Goal: Find specific page/section: Find specific page/section

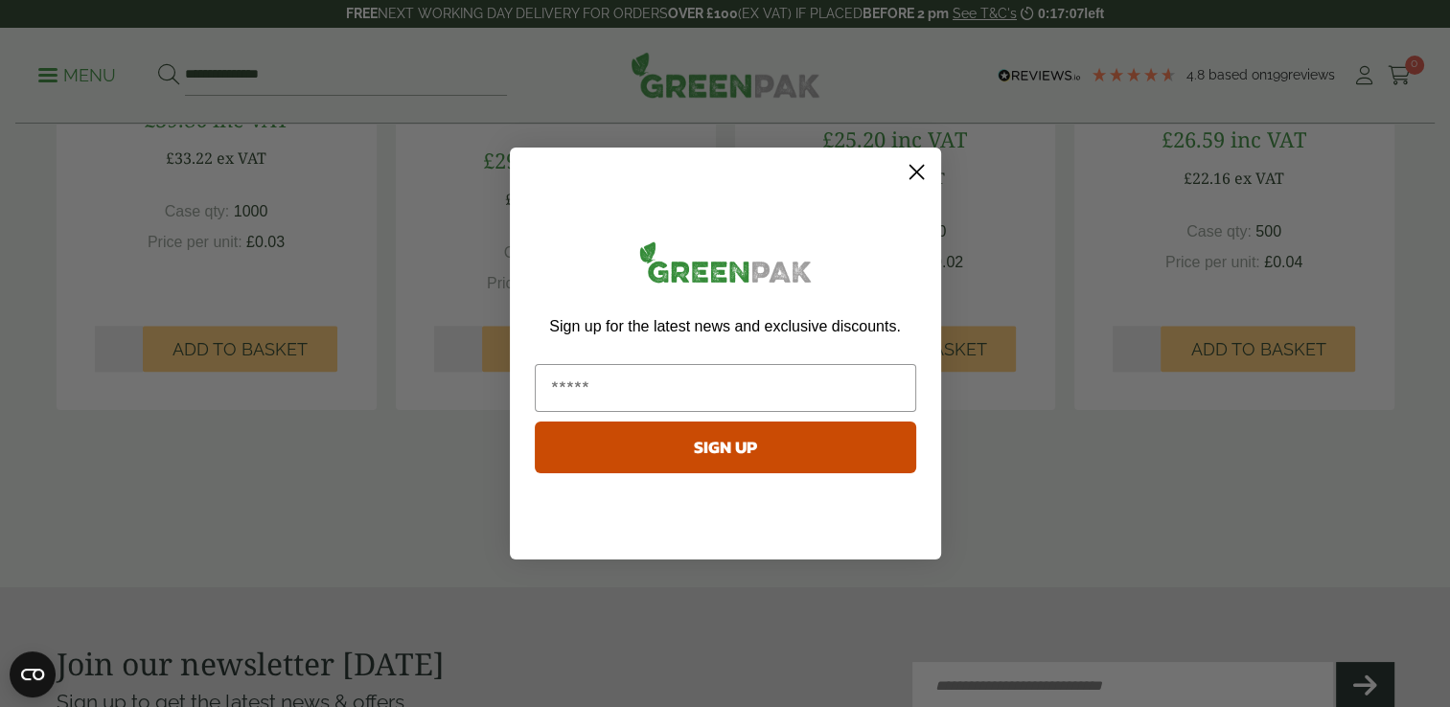
scroll to position [1945, 0]
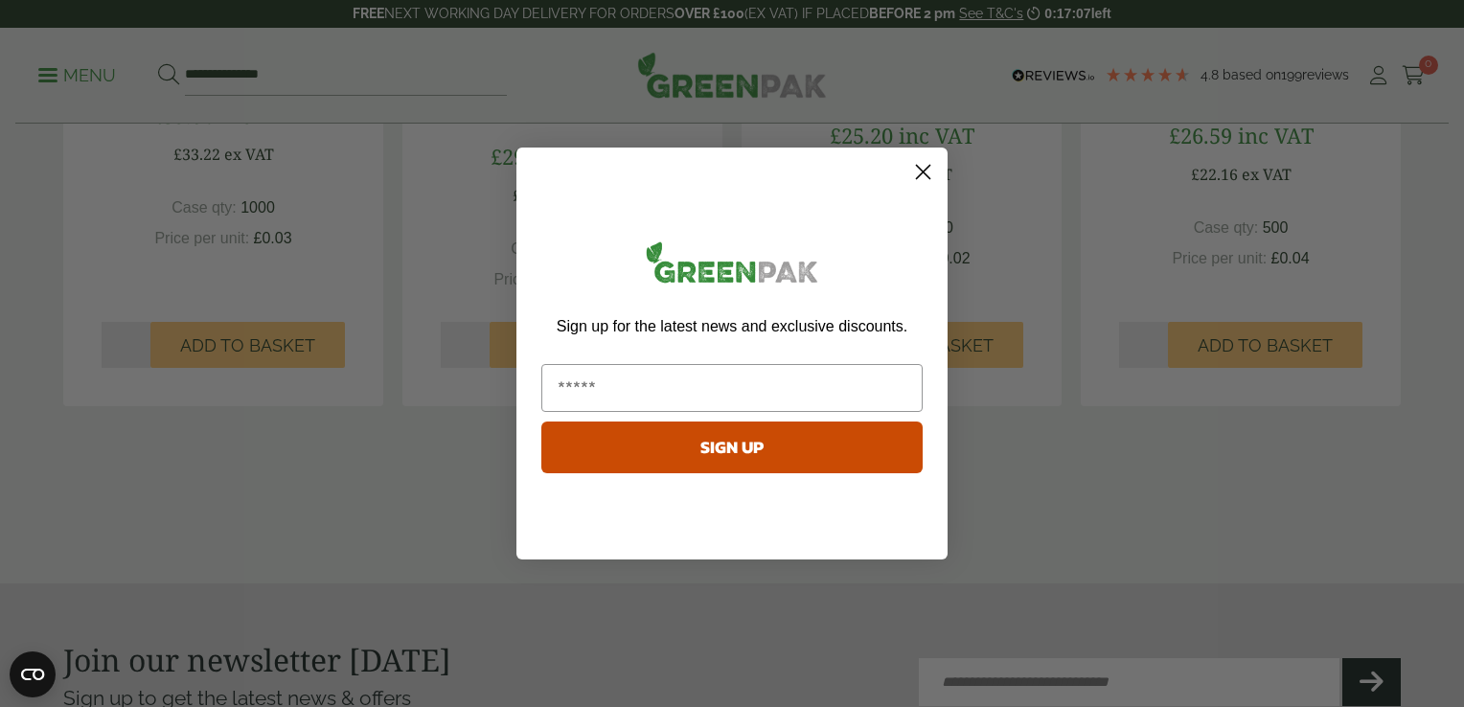
drag, startPoint x: 1461, startPoint y: 150, endPoint x: 1467, endPoint y: 550, distance: 399.6
click at [923, 174] on circle "Close dialog" at bounding box center [923, 172] width 32 height 32
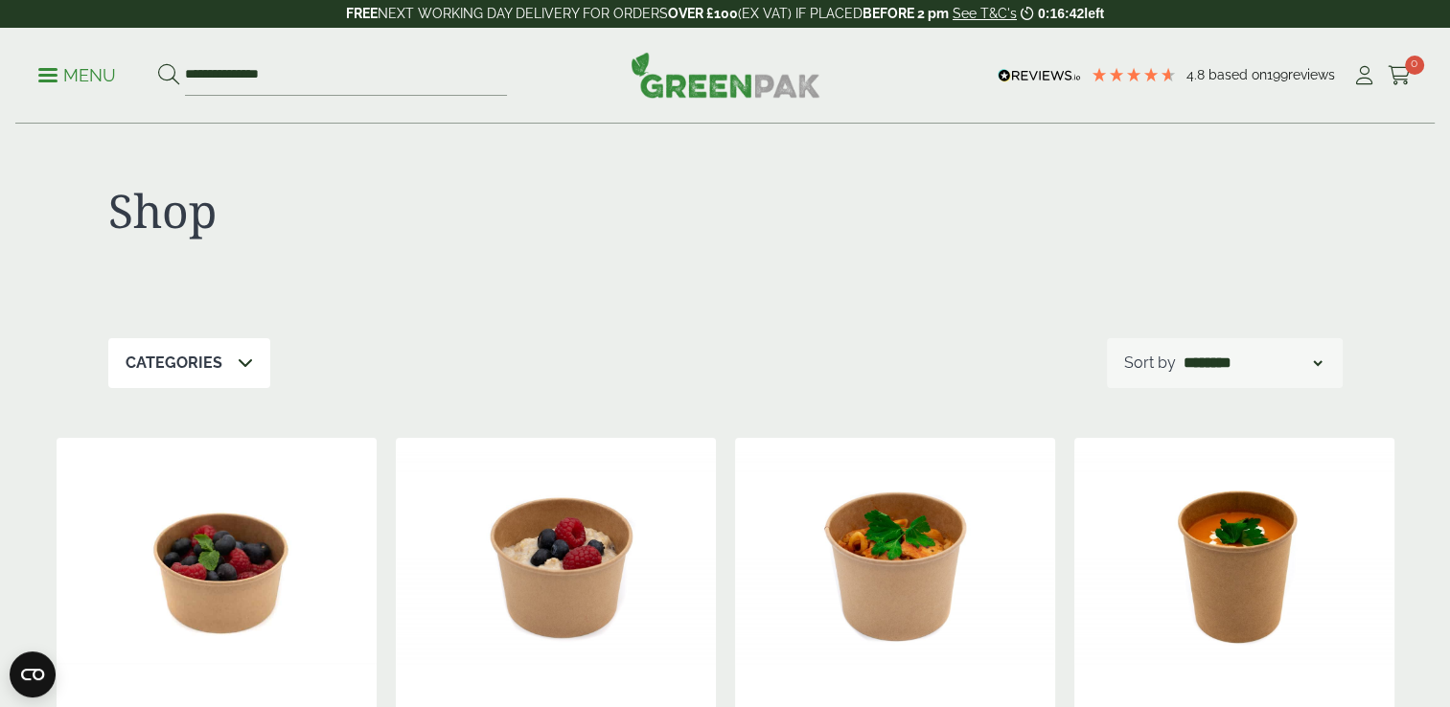
scroll to position [0, 0]
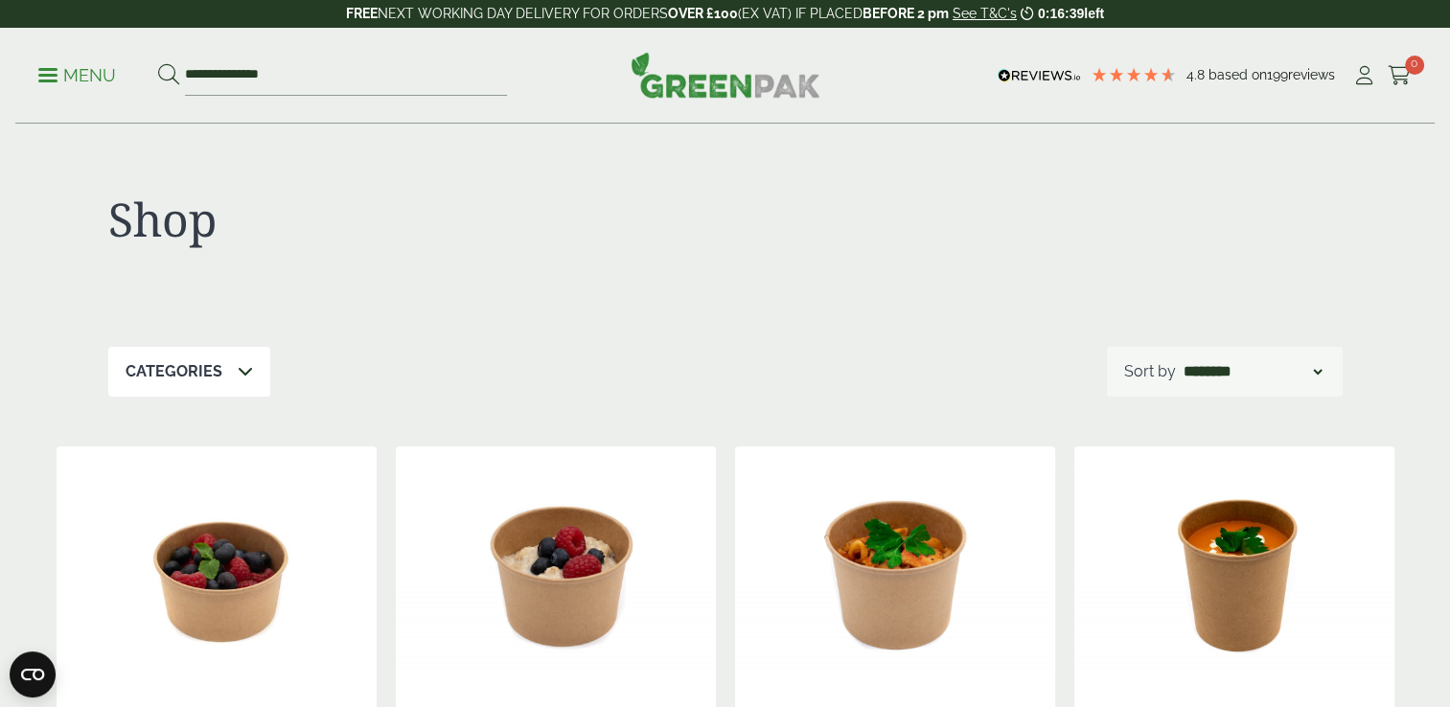
click at [252, 364] on div "Categories" at bounding box center [189, 372] width 162 height 50
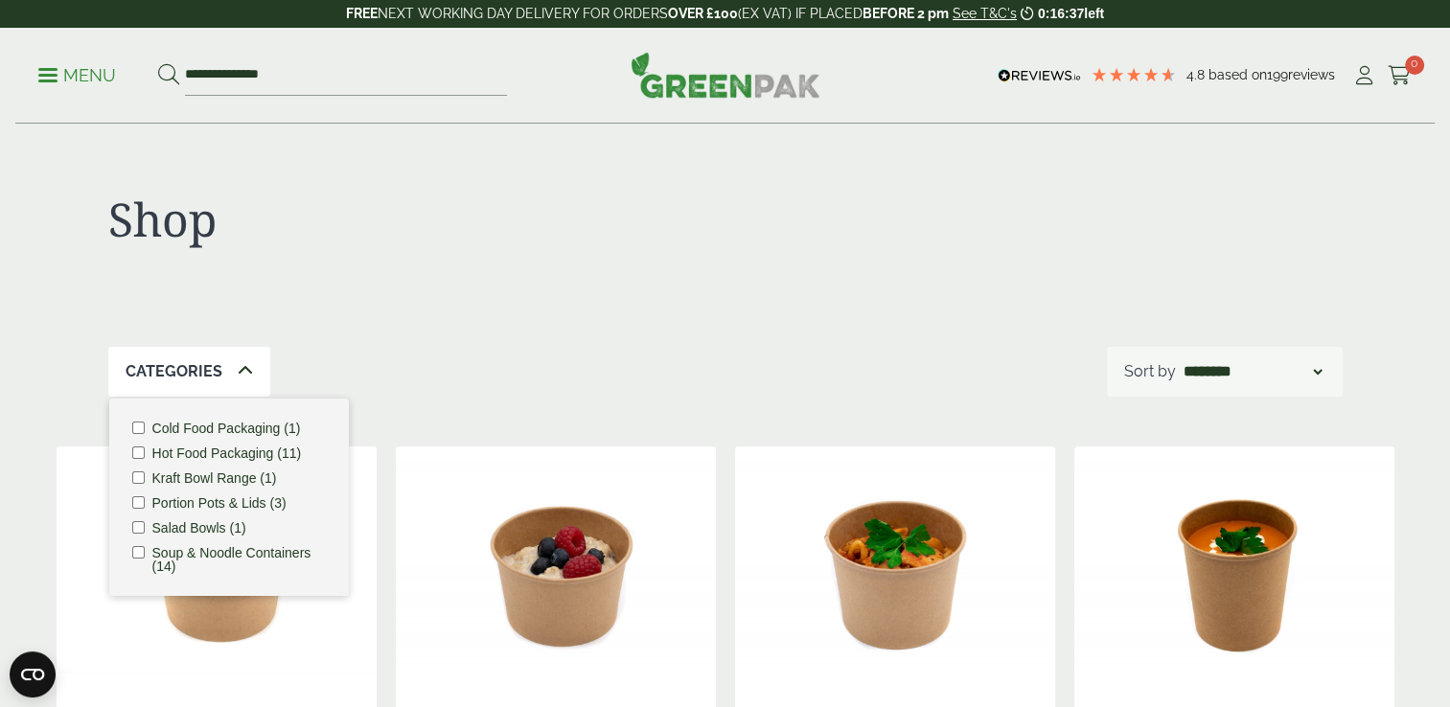
click at [227, 450] on label "Hot Food Packaging (11)" at bounding box center [226, 453] width 149 height 13
click at [217, 548] on label "Soup & Noodle Containers (14)" at bounding box center [238, 559] width 173 height 27
click at [466, 337] on div "Shop" at bounding box center [725, 236] width 1234 height 222
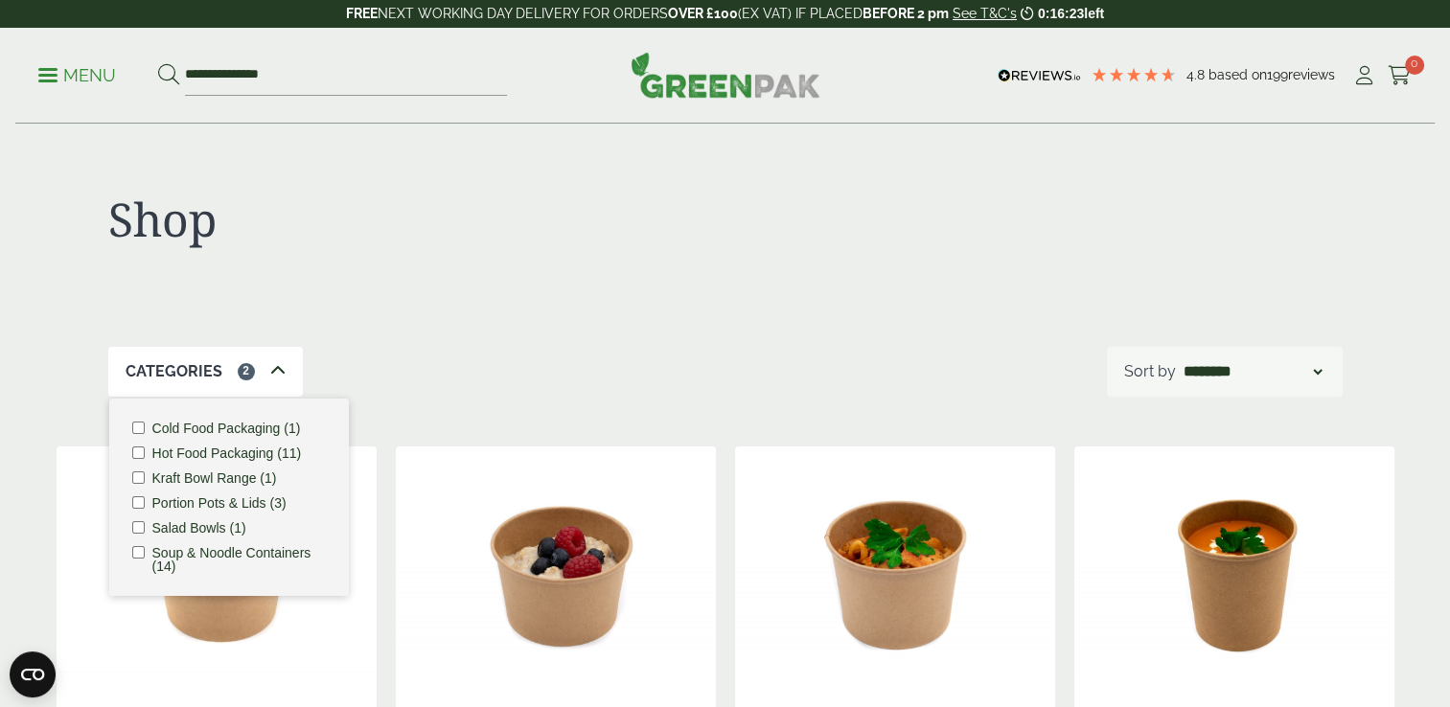
click at [178, 379] on p "Categories" at bounding box center [174, 371] width 97 height 23
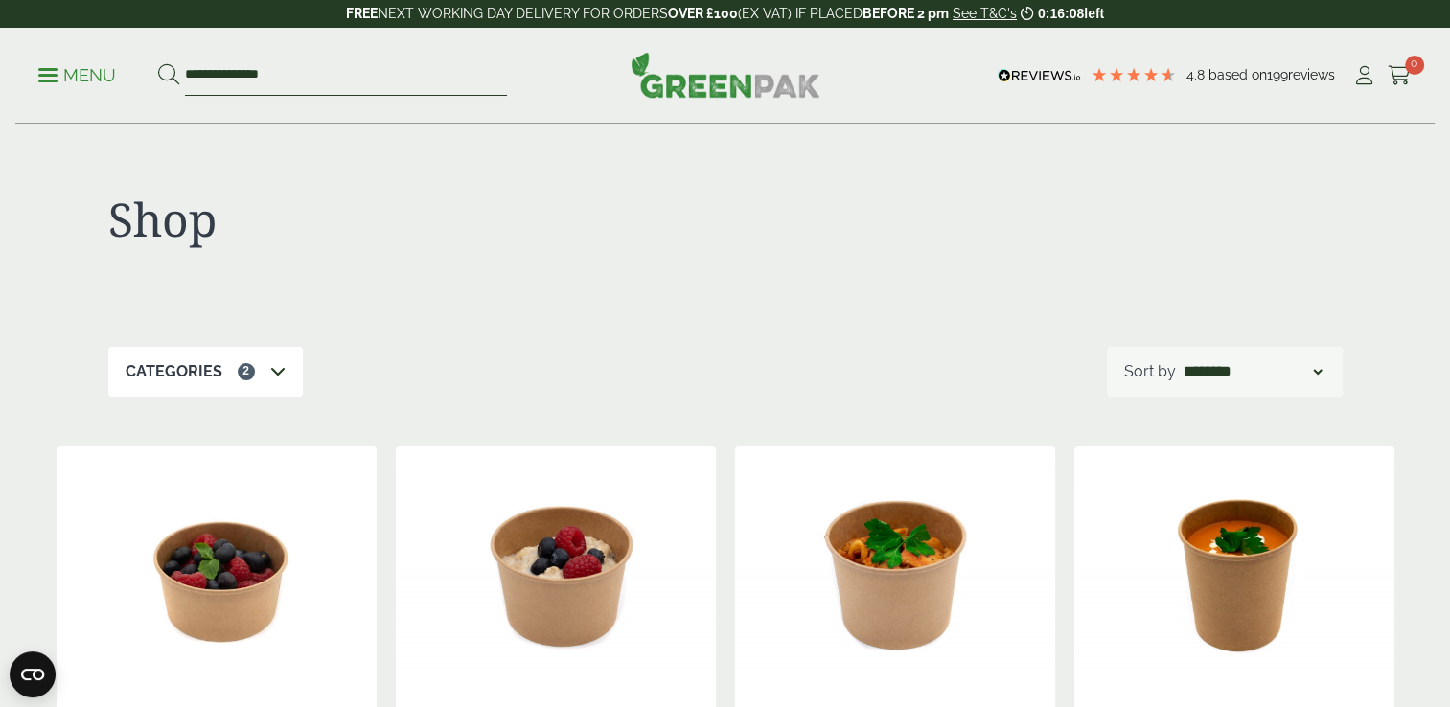
click at [290, 77] on input "**********" at bounding box center [346, 76] width 322 height 40
drag, startPoint x: 290, startPoint y: 77, endPoint x: 149, endPoint y: 69, distance: 141.1
click at [149, 69] on ul "**********" at bounding box center [272, 76] width 469 height 40
click at [46, 74] on span at bounding box center [47, 75] width 19 height 3
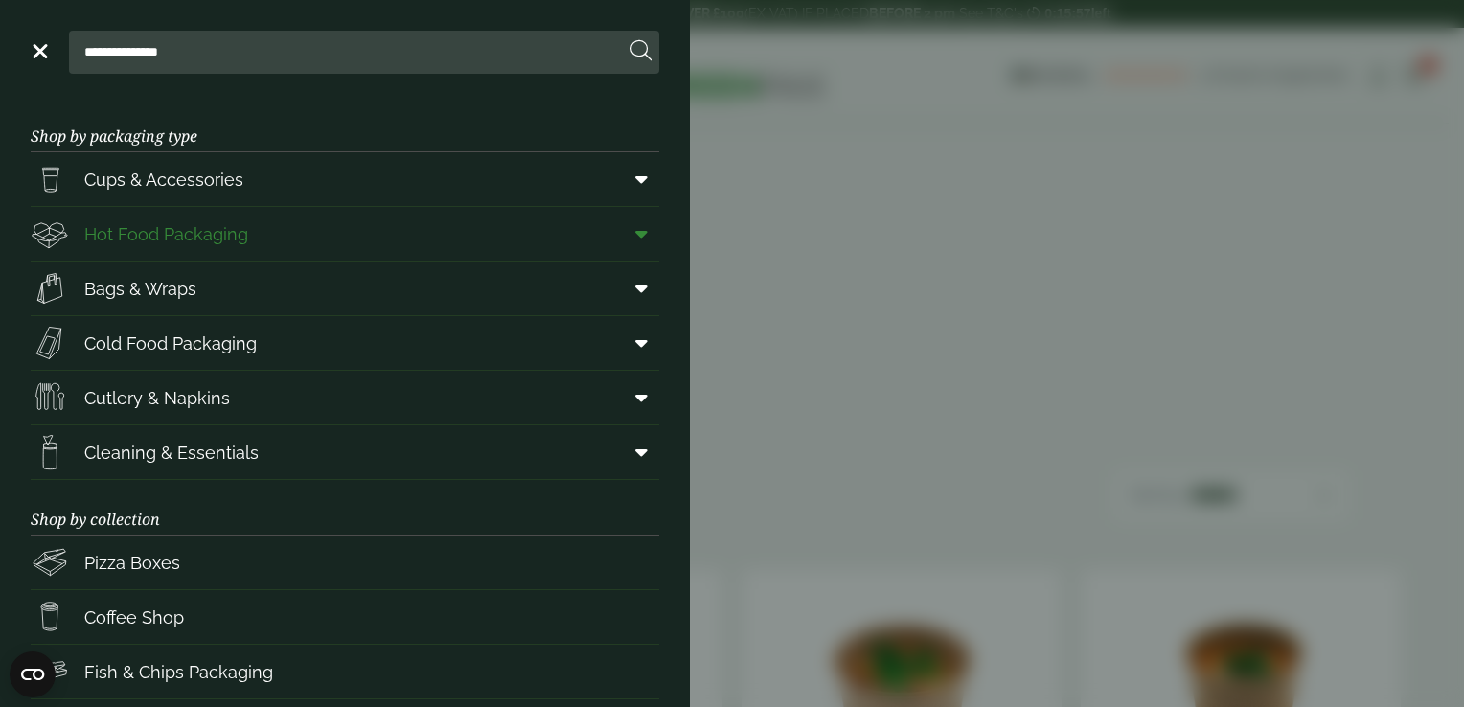
click at [128, 235] on span "Hot Food Packaging" at bounding box center [166, 234] width 164 height 26
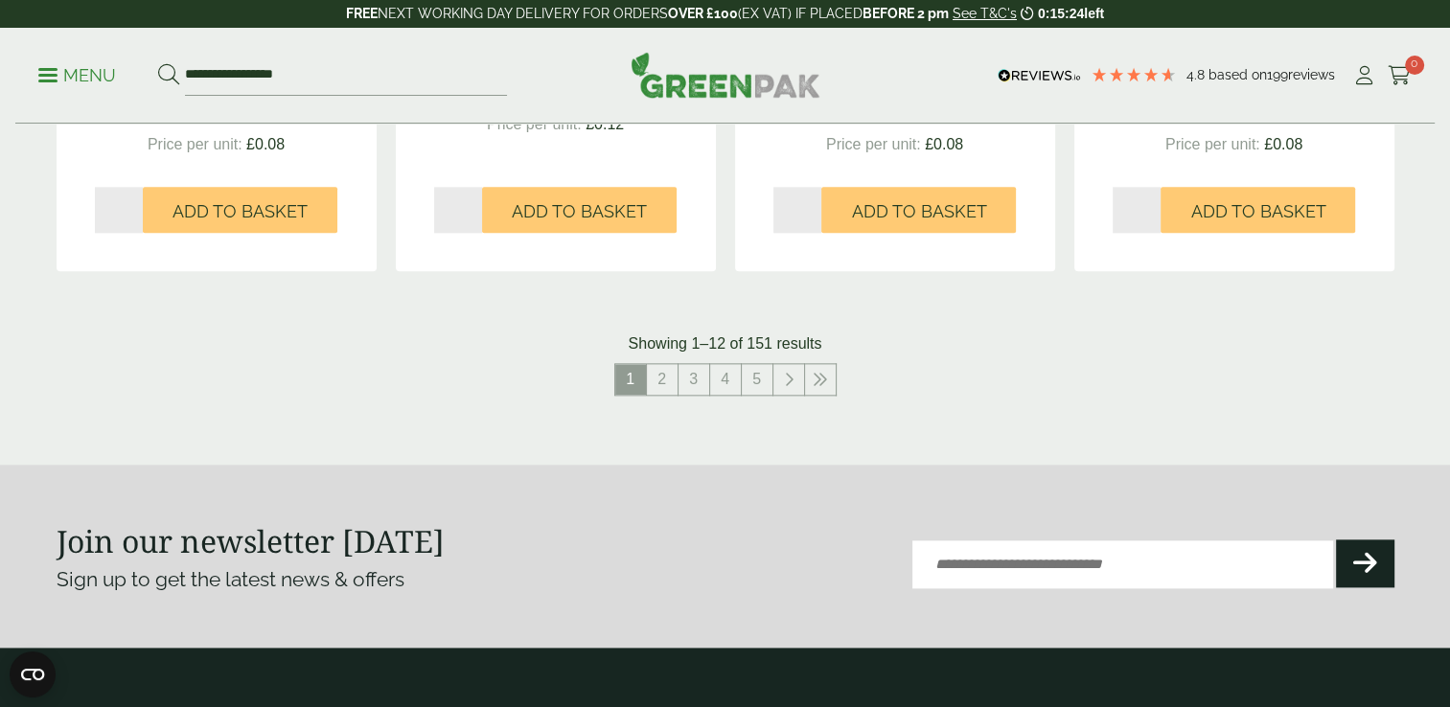
scroll to position [2204, 0]
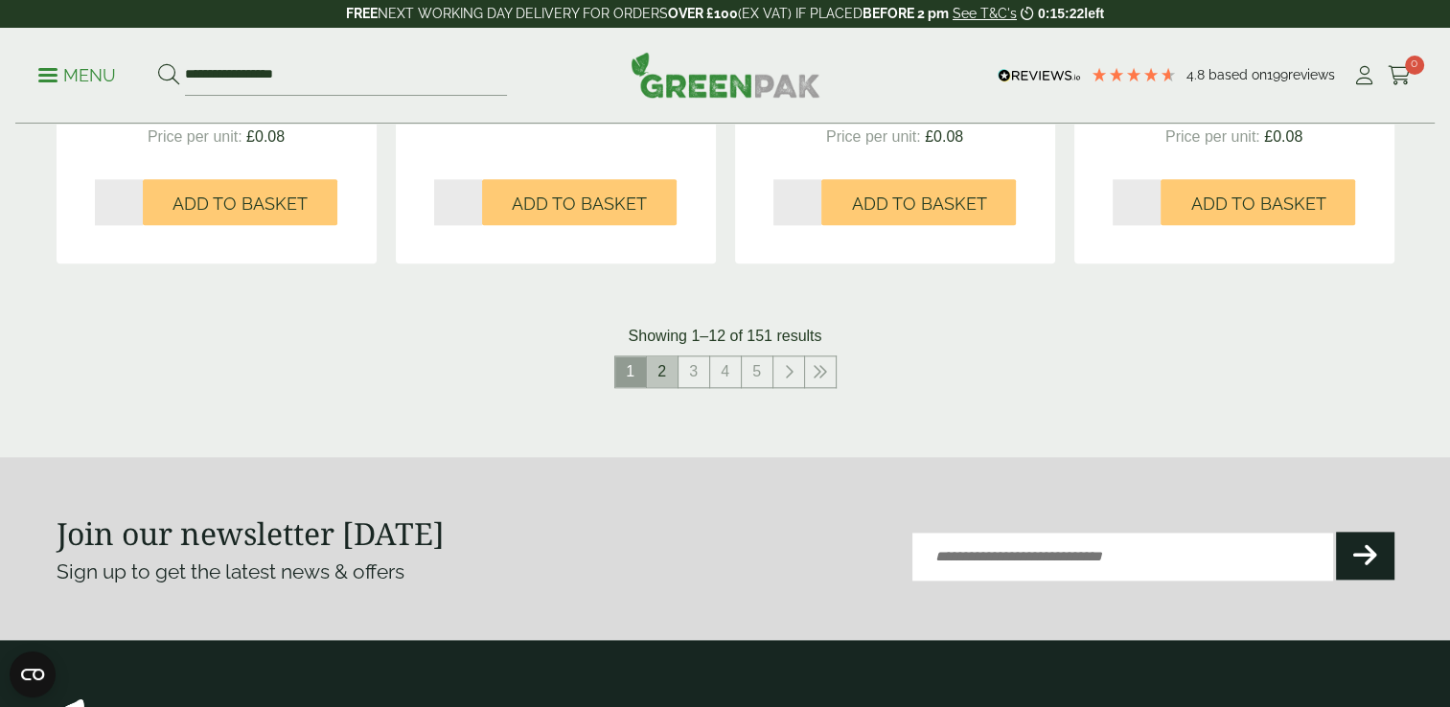
click at [671, 366] on link "2" at bounding box center [662, 371] width 31 height 31
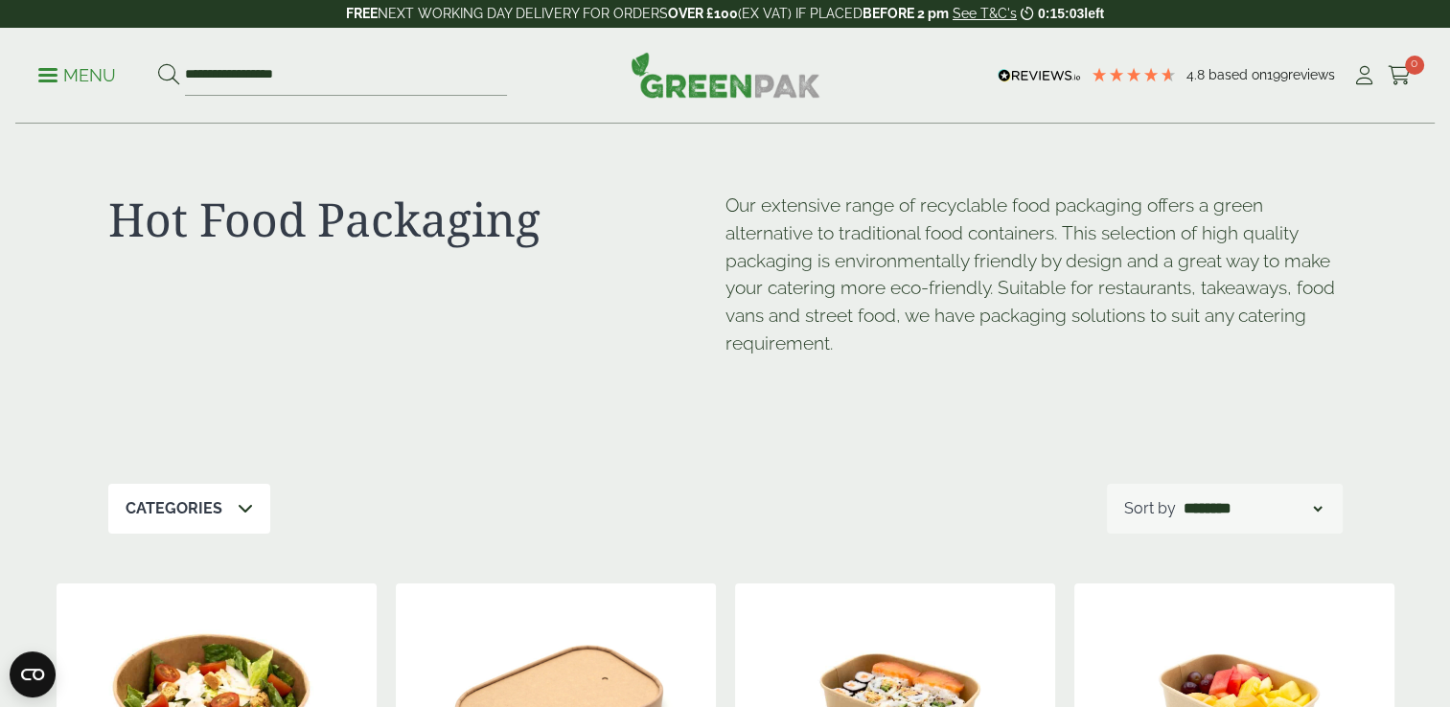
scroll to position [2204, 0]
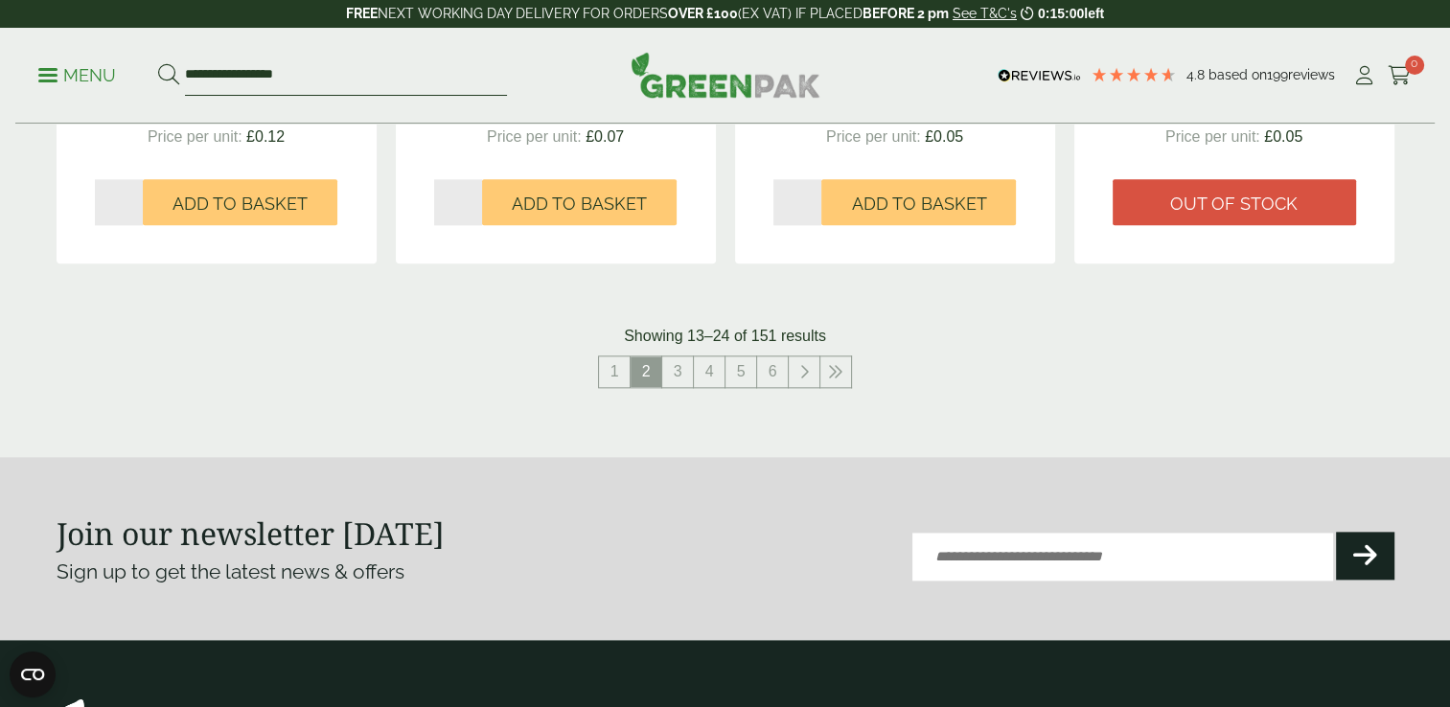
drag, startPoint x: 343, startPoint y: 82, endPoint x: 60, endPoint y: 110, distance: 284.0
click at [60, 110] on div "**********" at bounding box center [724, 76] width 1419 height 96
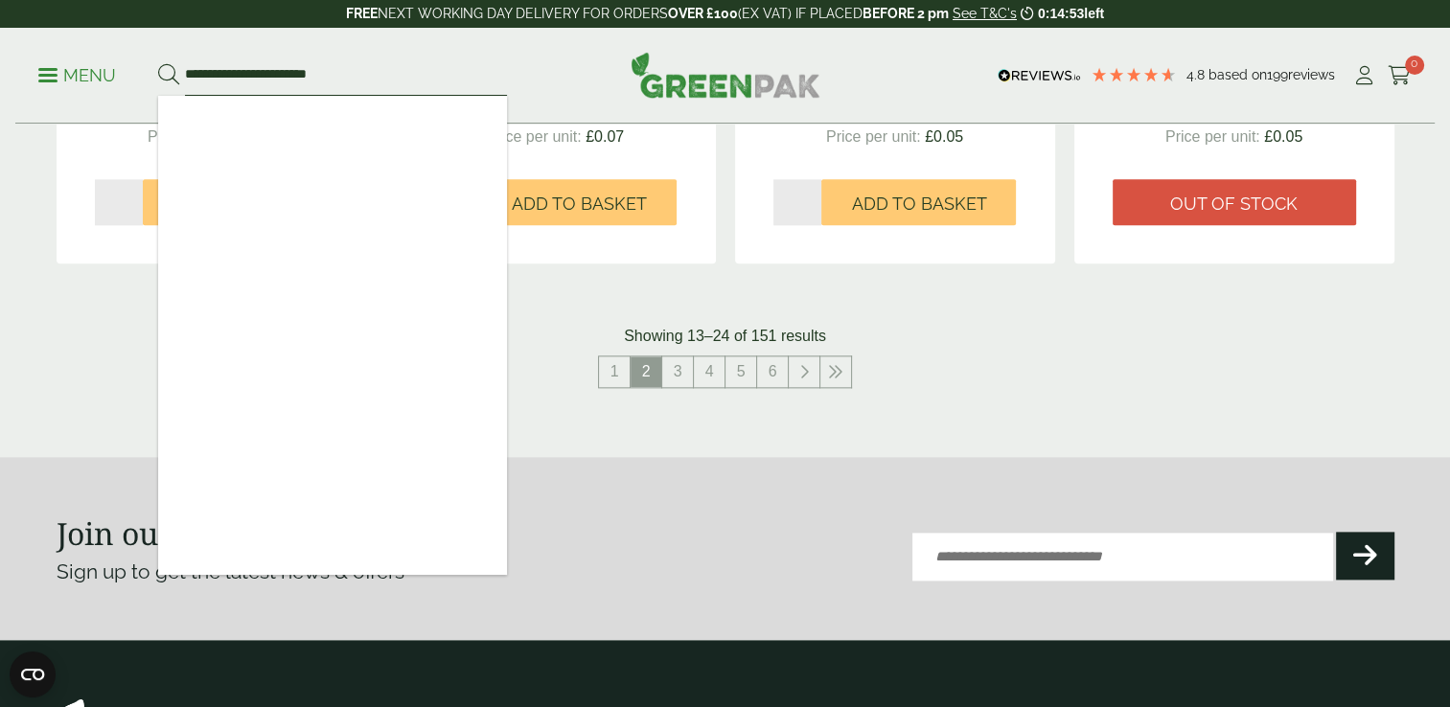
type input "**********"
click at [158, 63] on button at bounding box center [168, 75] width 21 height 25
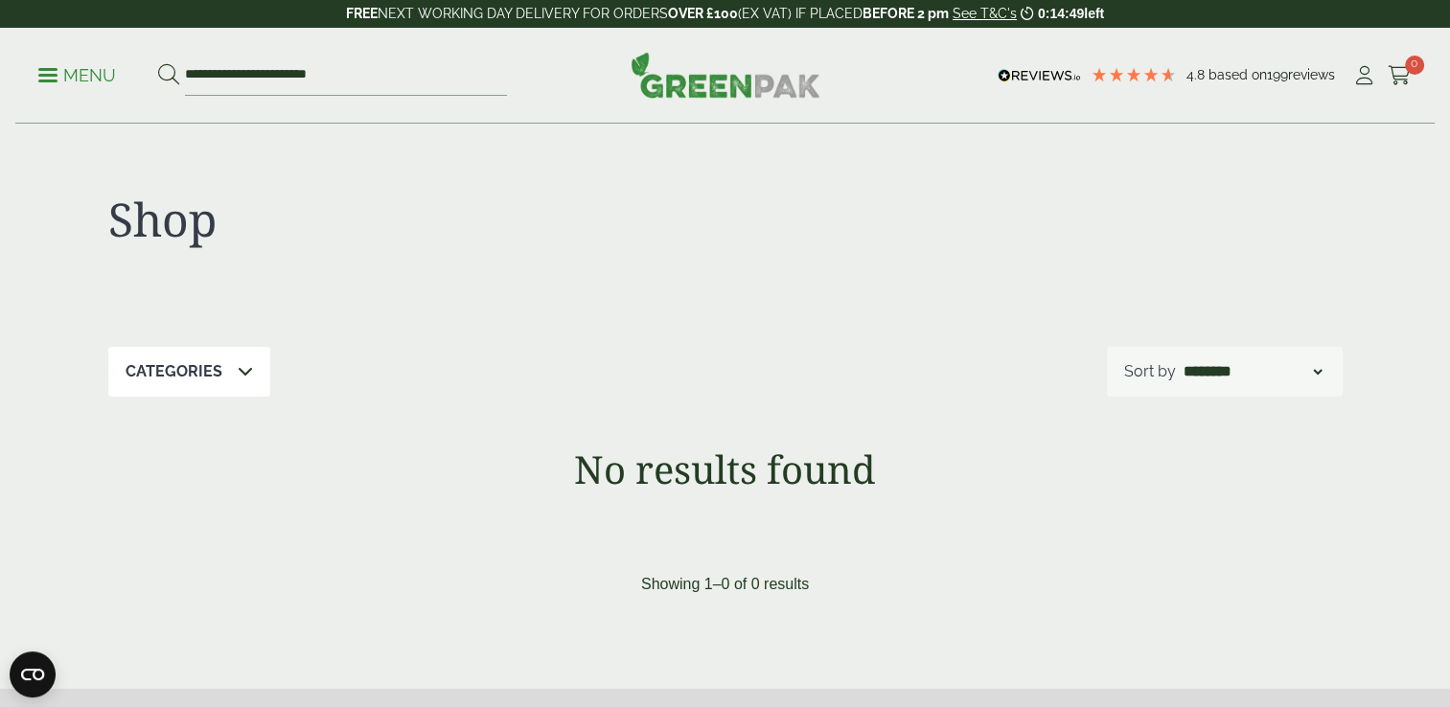
click at [44, 77] on p "Menu" at bounding box center [77, 75] width 78 height 23
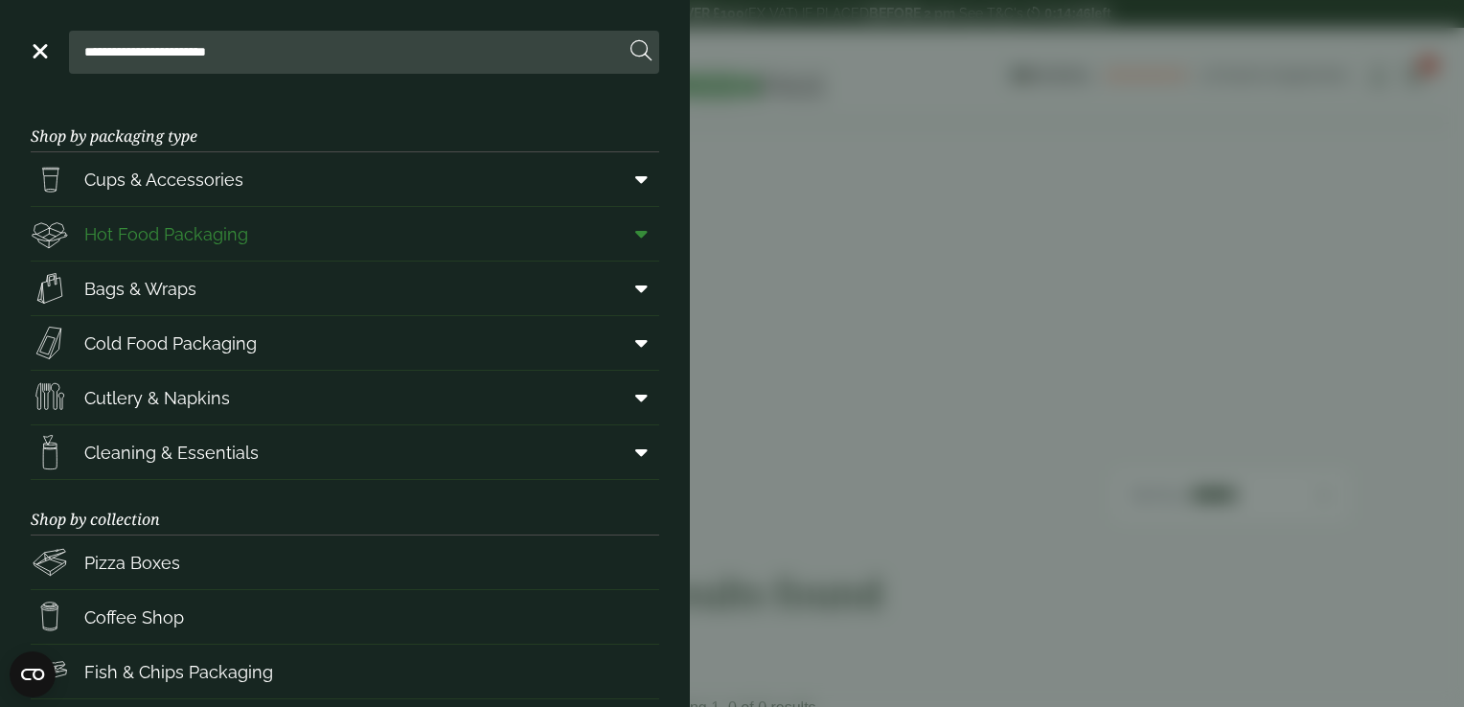
click at [640, 241] on span at bounding box center [637, 234] width 43 height 36
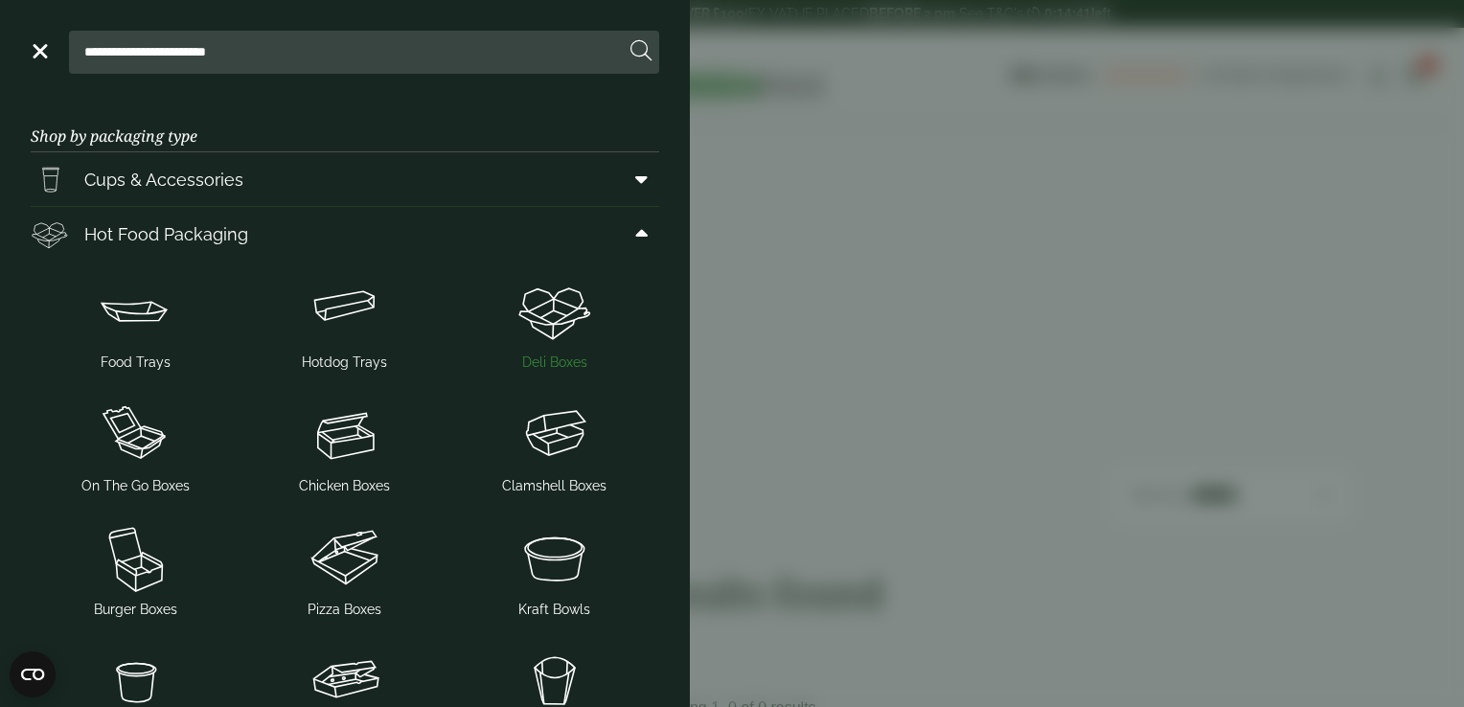
click at [553, 340] on img at bounding box center [554, 310] width 195 height 77
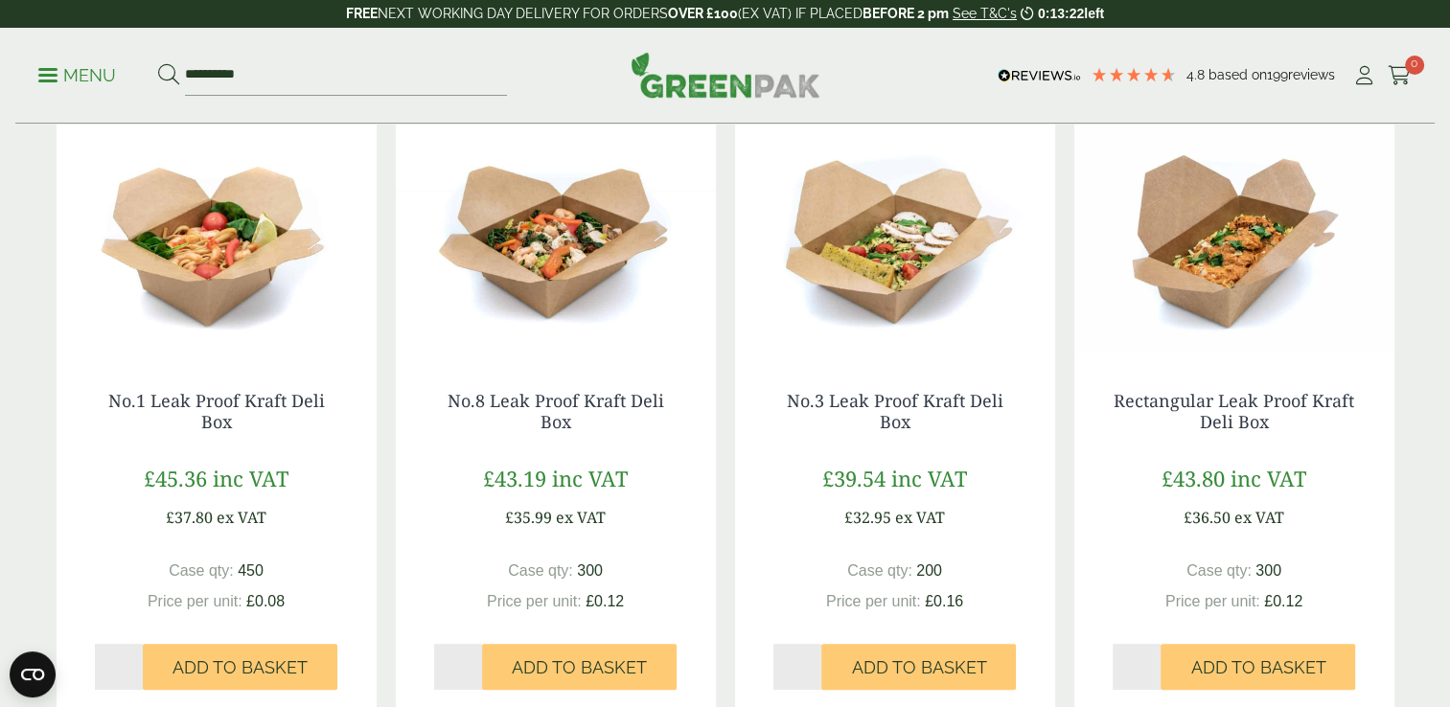
scroll to position [385, 0]
